Goal: Information Seeking & Learning: Learn about a topic

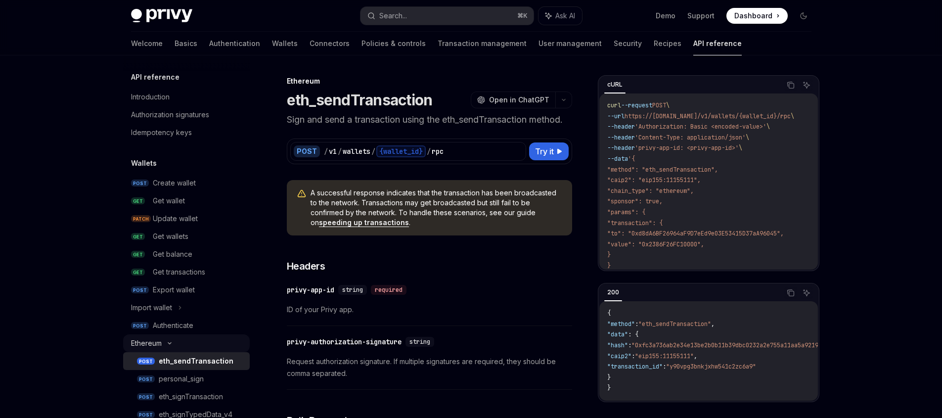
scroll to position [67, 0]
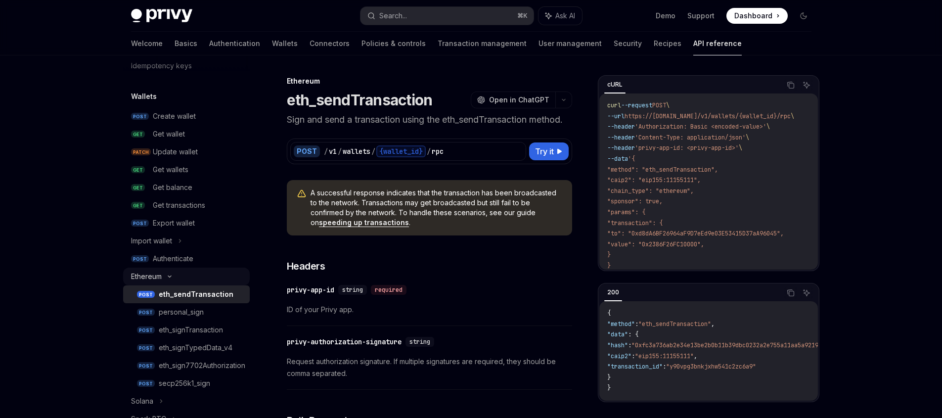
click at [168, 276] on icon at bounding box center [170, 276] width 12 height 4
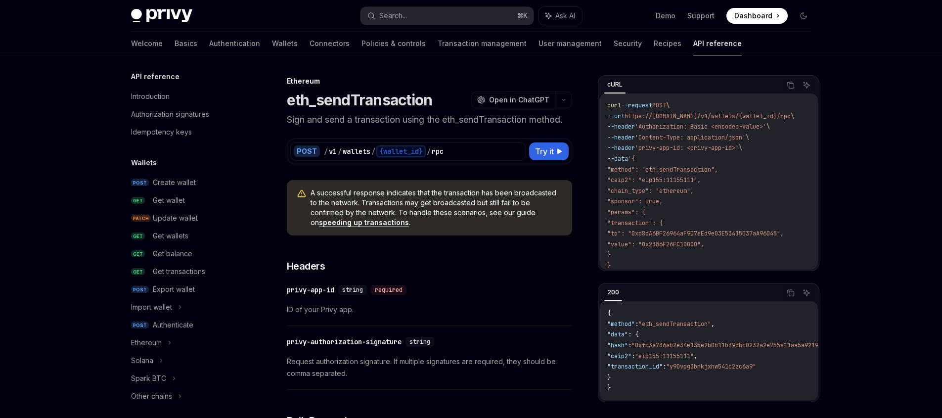
scroll to position [0, 0]
click at [438, 48] on link "Transaction management" at bounding box center [482, 44] width 89 height 24
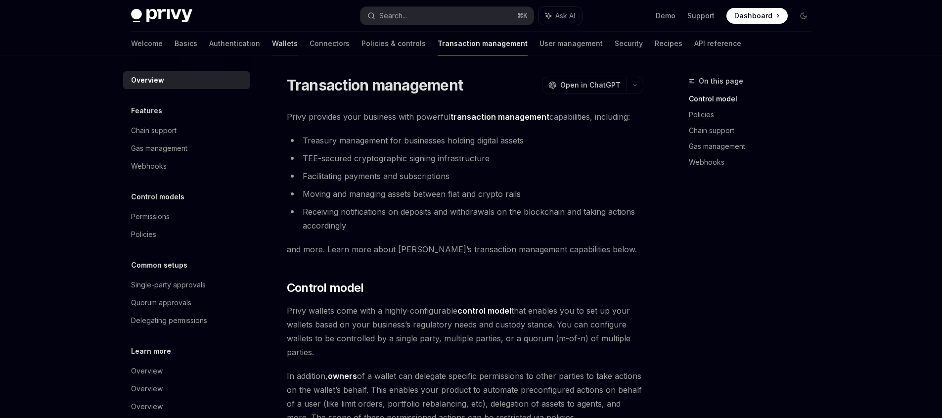
click at [272, 49] on link "Wallets" at bounding box center [285, 44] width 26 height 24
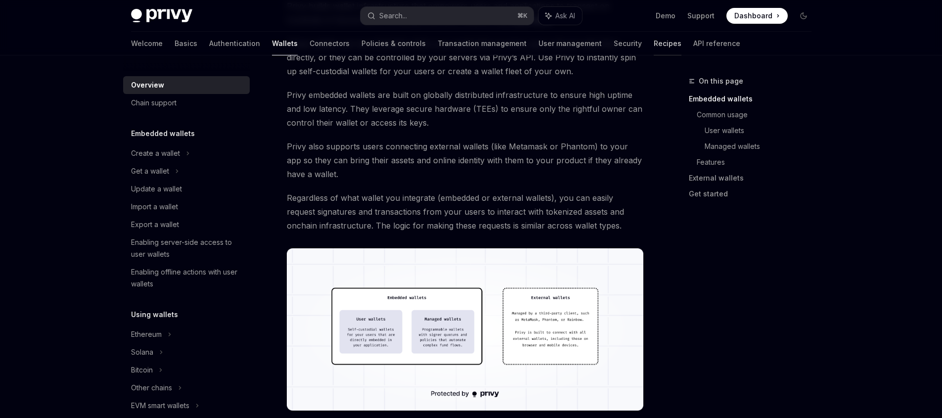
click at [654, 45] on link "Recipes" at bounding box center [668, 44] width 28 height 24
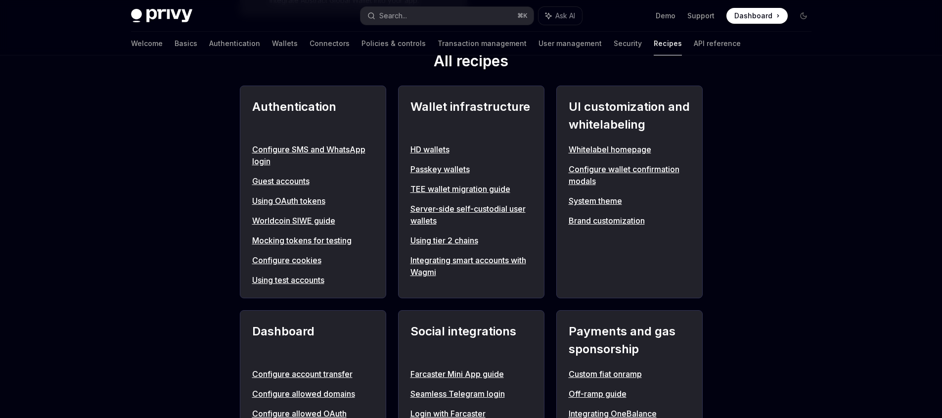
scroll to position [409, 0]
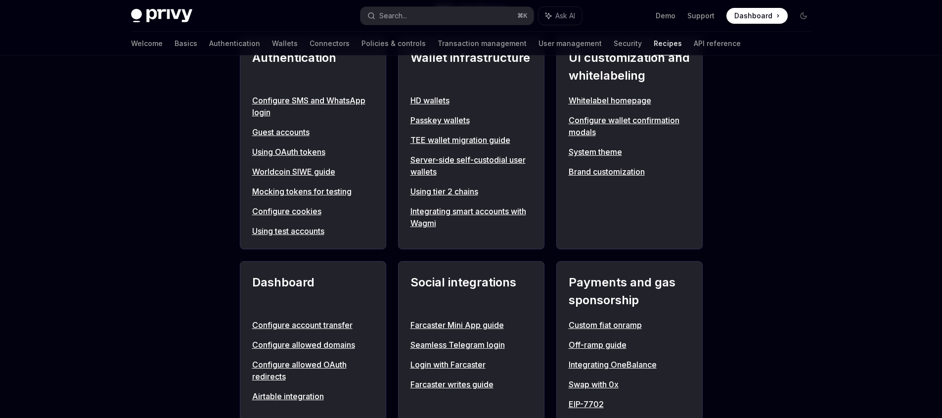
click at [478, 192] on link "Using tier 2 chains" at bounding box center [471, 191] width 122 height 12
type textarea "*"
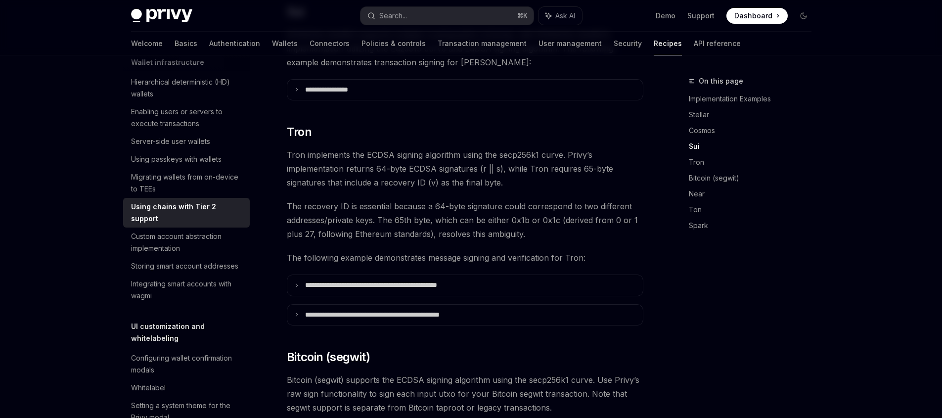
scroll to position [591, 0]
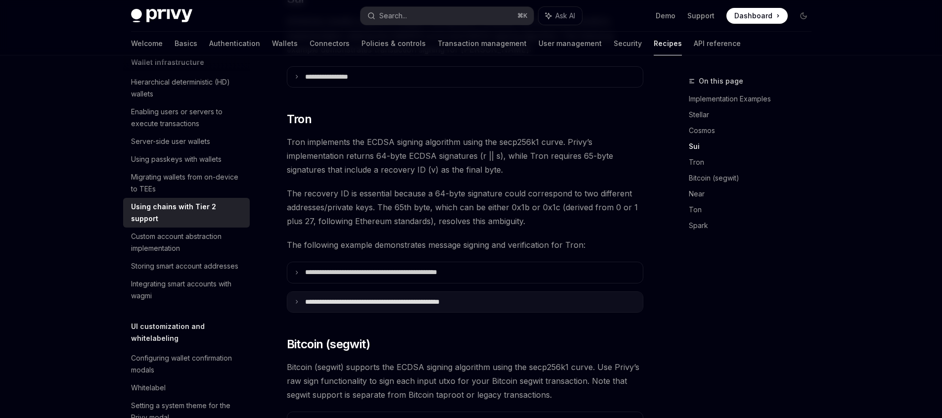
click at [401, 298] on p "**********" at bounding box center [398, 302] width 187 height 9
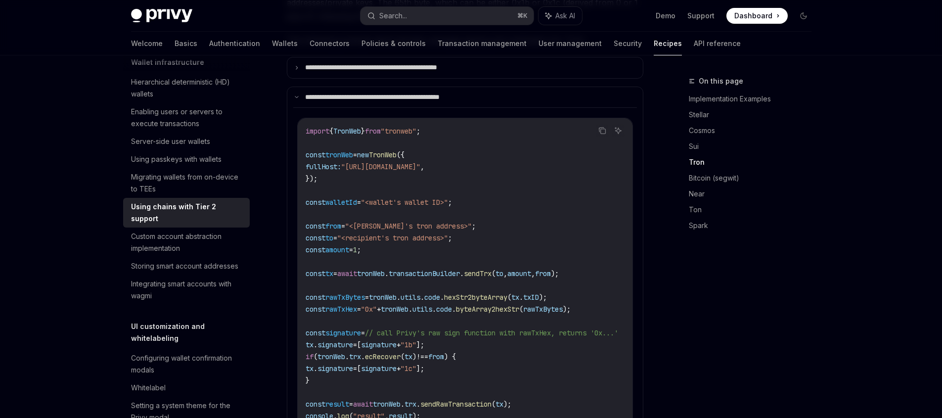
scroll to position [795, 0]
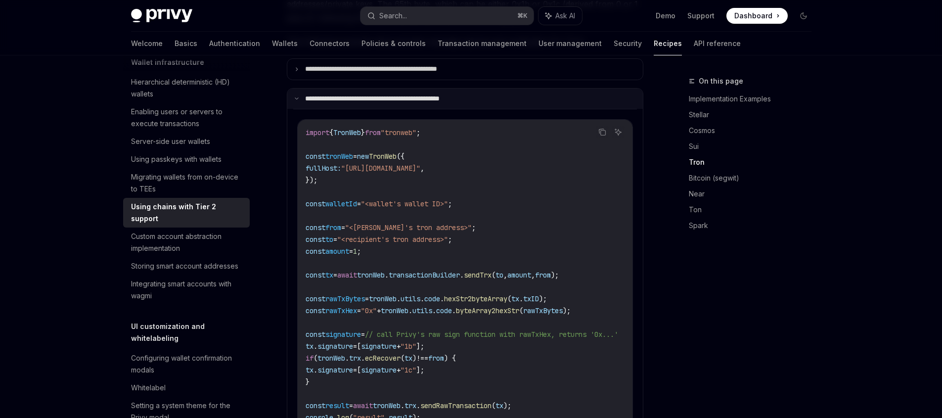
click at [412, 92] on summary "**********" at bounding box center [464, 98] width 355 height 21
